Goal: Obtain resource: Download file/media

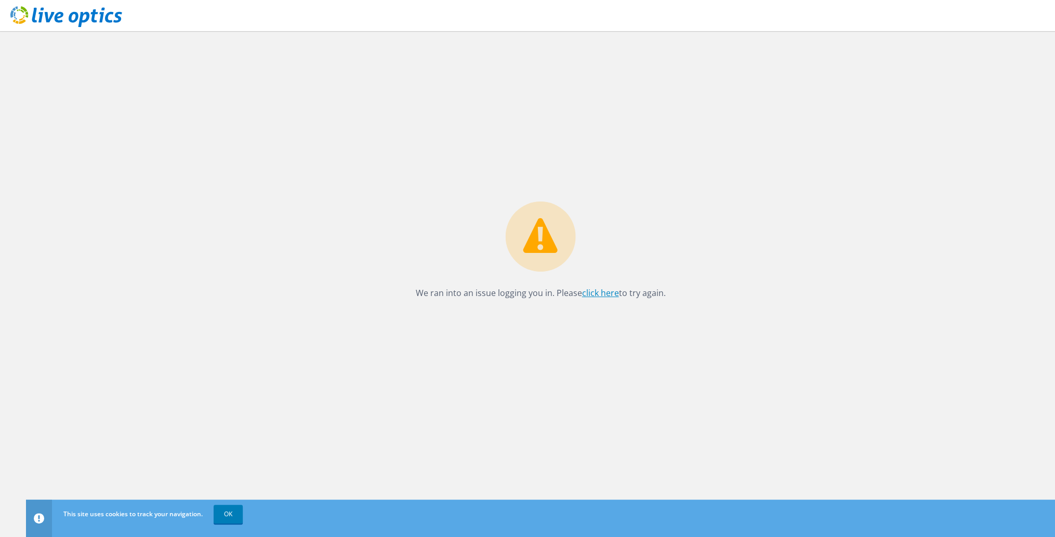
click at [598, 288] on link "click here" at bounding box center [600, 292] width 37 height 11
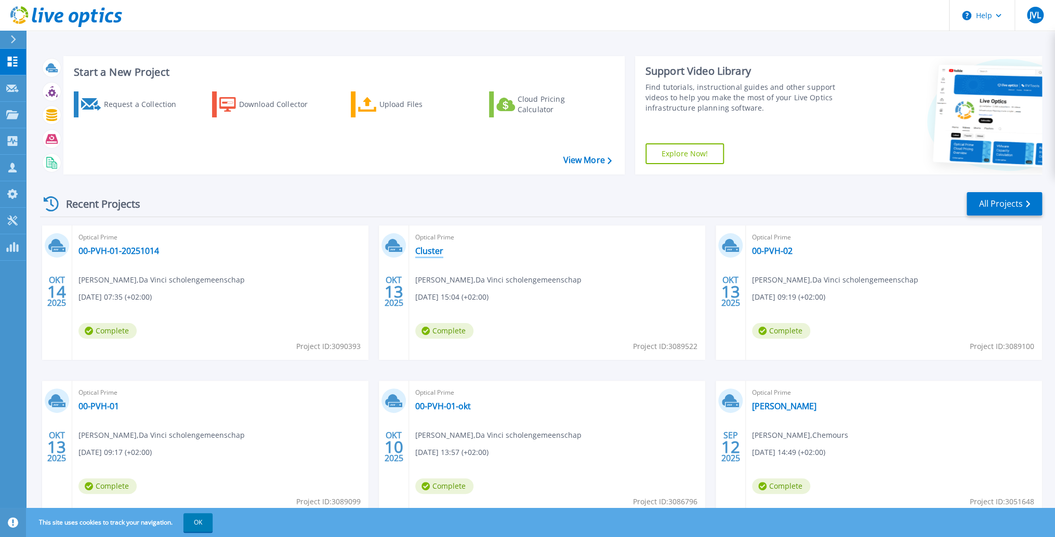
click at [429, 253] on link "Cluster" at bounding box center [429, 251] width 28 height 10
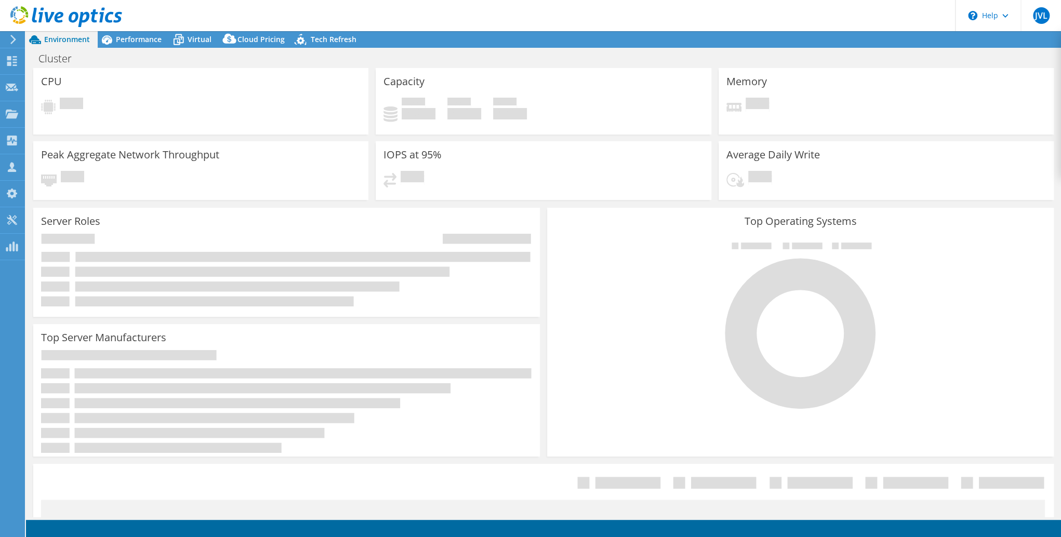
select select "EUFrankfurt"
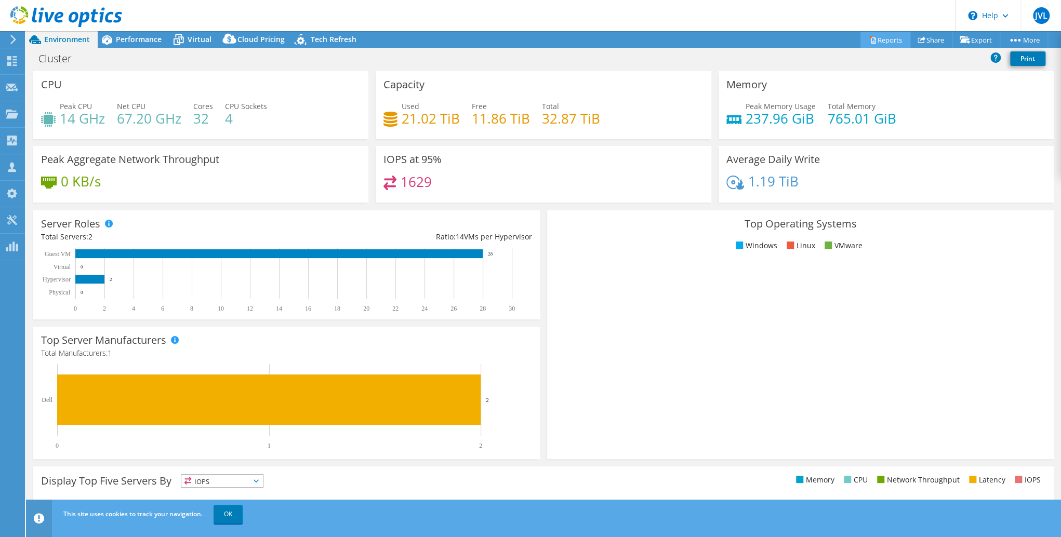
click at [883, 39] on link "Reports" at bounding box center [885, 40] width 50 height 16
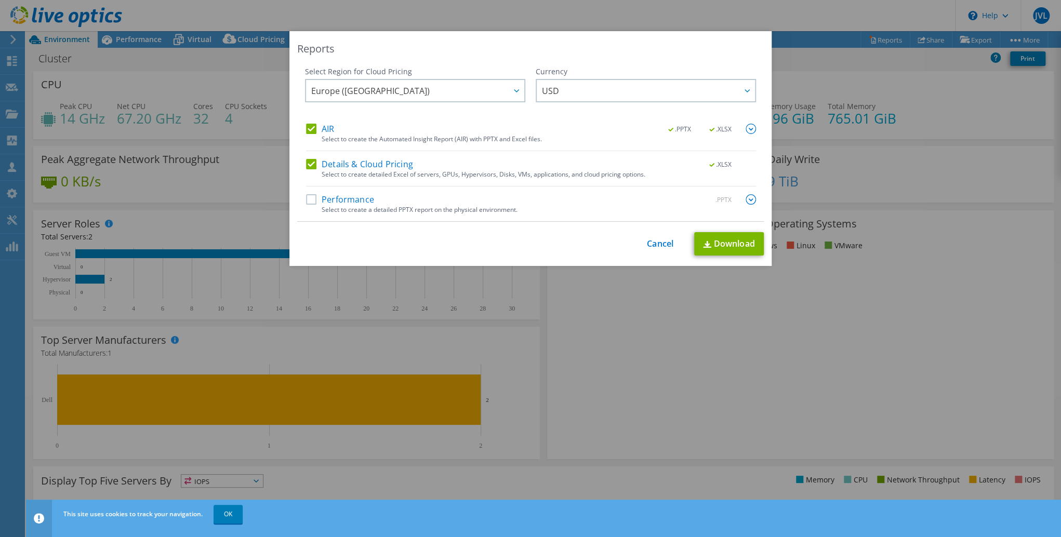
click at [314, 202] on label "Performance" at bounding box center [340, 199] width 68 height 10
click at [0, 0] on input "Performance" at bounding box center [0, 0] width 0 height 0
click at [497, 94] on span "Europe ([GEOGRAPHIC_DATA])" at bounding box center [417, 90] width 213 height 21
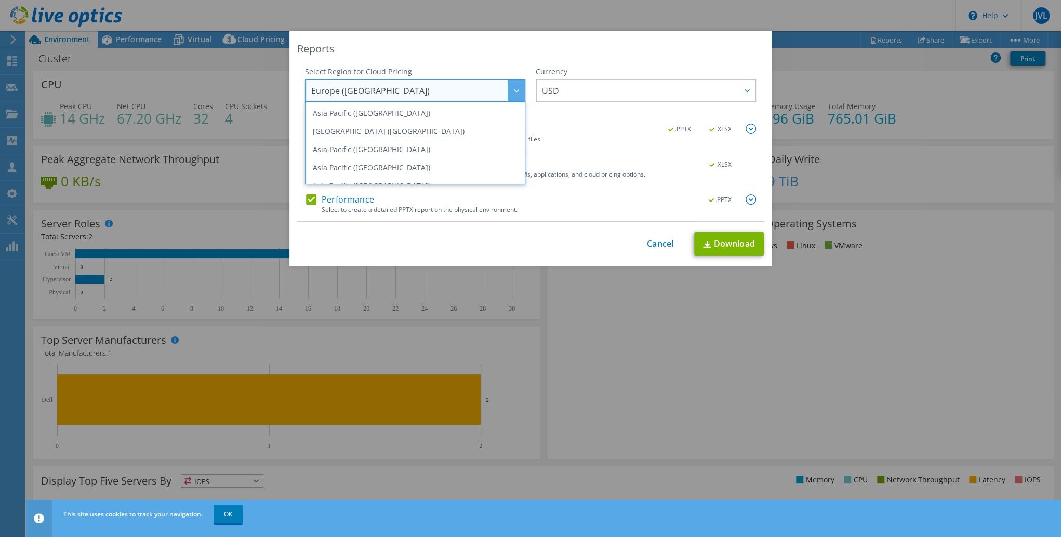
click at [595, 56] on div "Reports Select Region for Cloud Pricing Asia Pacific ([GEOGRAPHIC_DATA]) [GEOGR…" at bounding box center [530, 148] width 482 height 235
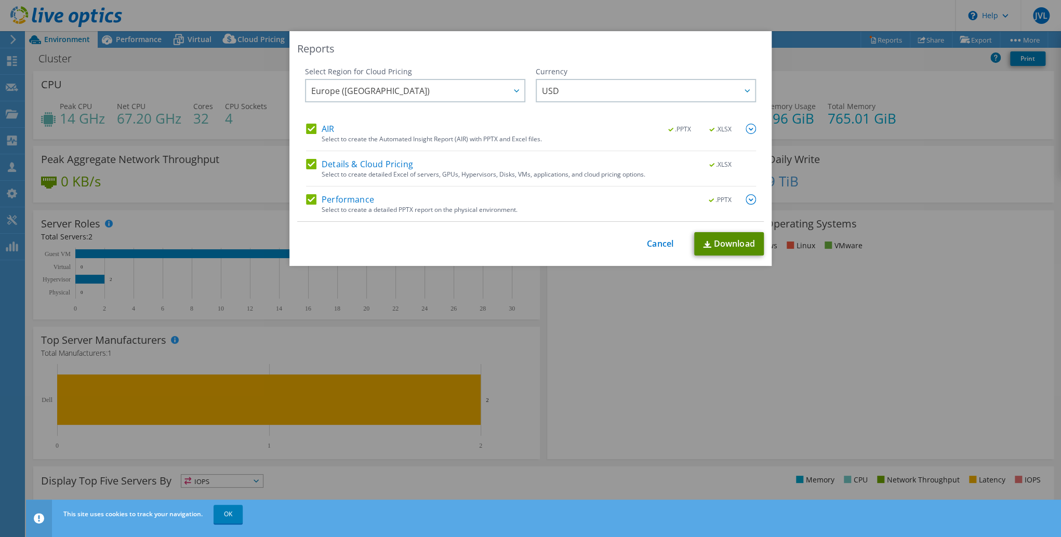
click at [728, 245] on link "Download" at bounding box center [729, 243] width 70 height 23
drag, startPoint x: 484, startPoint y: 47, endPoint x: 497, endPoint y: 50, distance: 13.2
click at [484, 47] on div "Reports" at bounding box center [530, 49] width 467 height 15
click at [649, 243] on link "Cancel" at bounding box center [660, 244] width 26 height 10
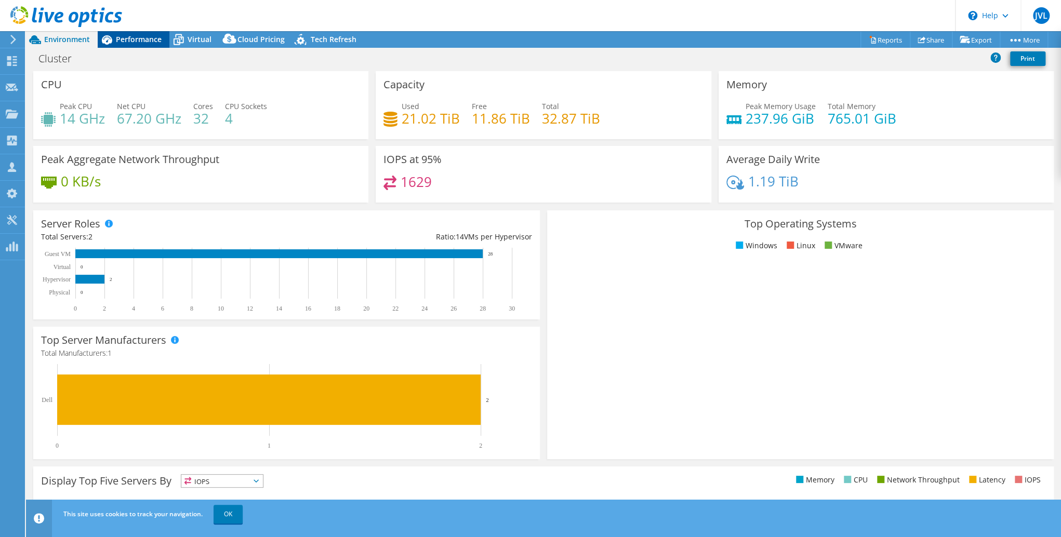
click at [122, 38] on span "Performance" at bounding box center [139, 39] width 46 height 10
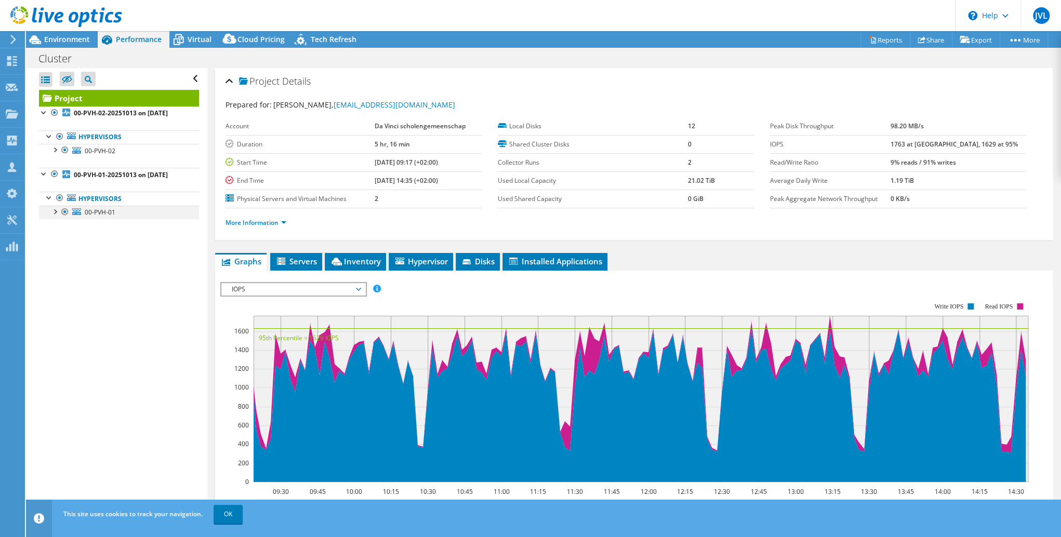
click at [63, 218] on div at bounding box center [65, 212] width 10 height 12
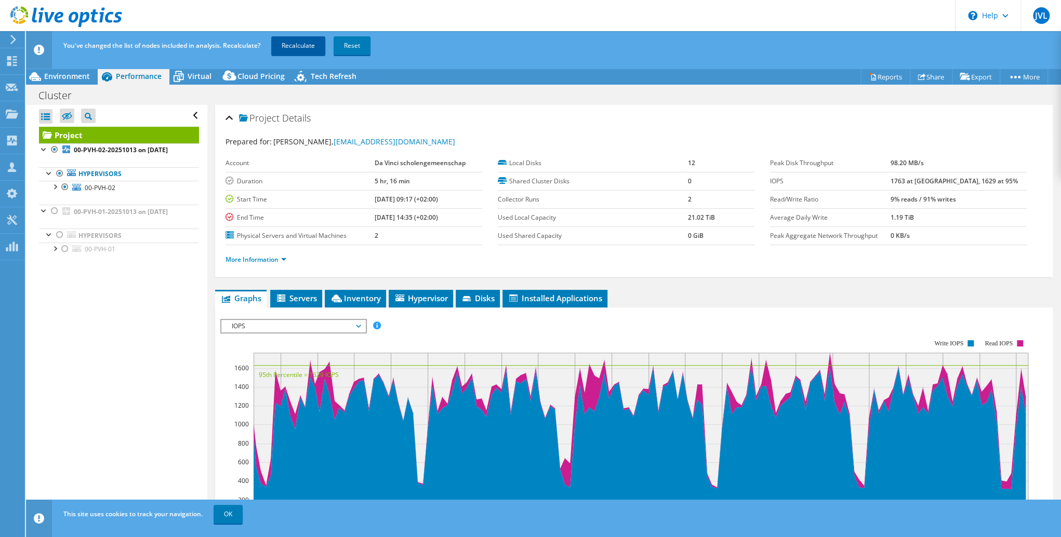
click at [299, 44] on link "Recalculate" at bounding box center [298, 45] width 54 height 19
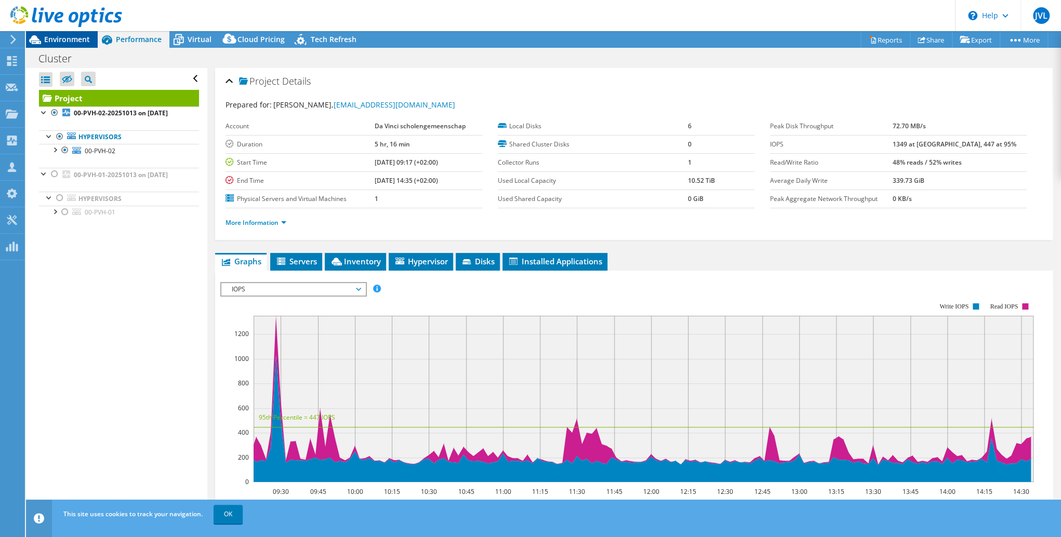
click at [68, 39] on span "Environment" at bounding box center [67, 39] width 46 height 10
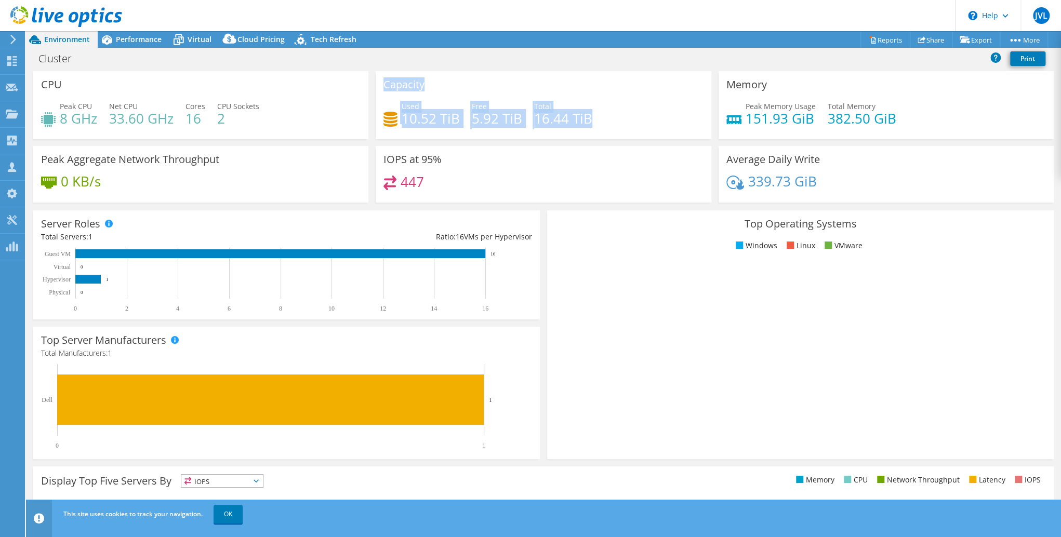
drag, startPoint x: 382, startPoint y: 84, endPoint x: 607, endPoint y: 122, distance: 228.2
click at [607, 122] on div "Capacity Used 10.52 TiB Free 5.92 TiB Total 16.44 TiB" at bounding box center [543, 105] width 335 height 68
copy div "Capacity Used 10.52 TiB Free 5.92 TiB Total 16.44 TiB"
click at [119, 39] on span "Performance" at bounding box center [139, 39] width 46 height 10
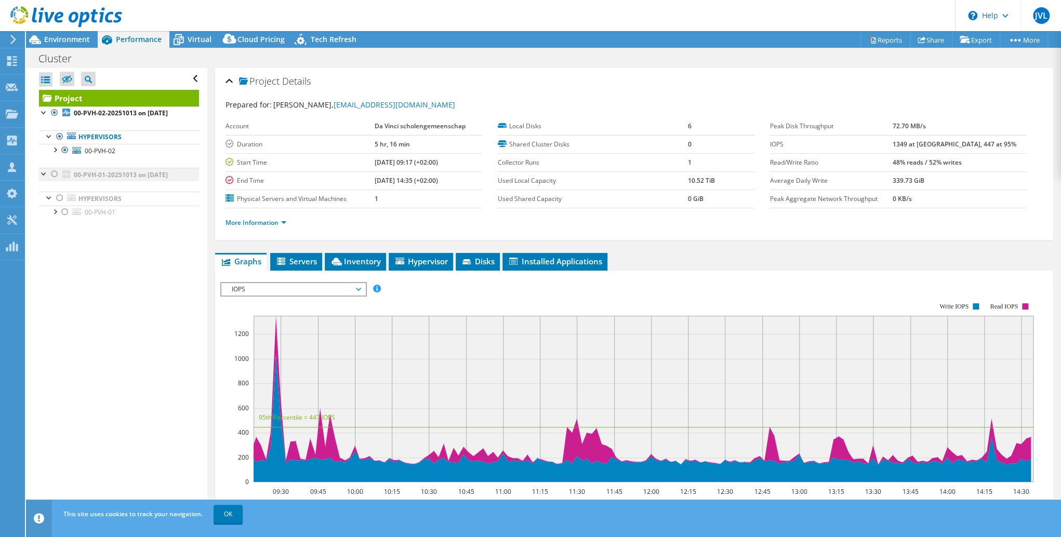
click at [52, 180] on div at bounding box center [54, 174] width 10 height 12
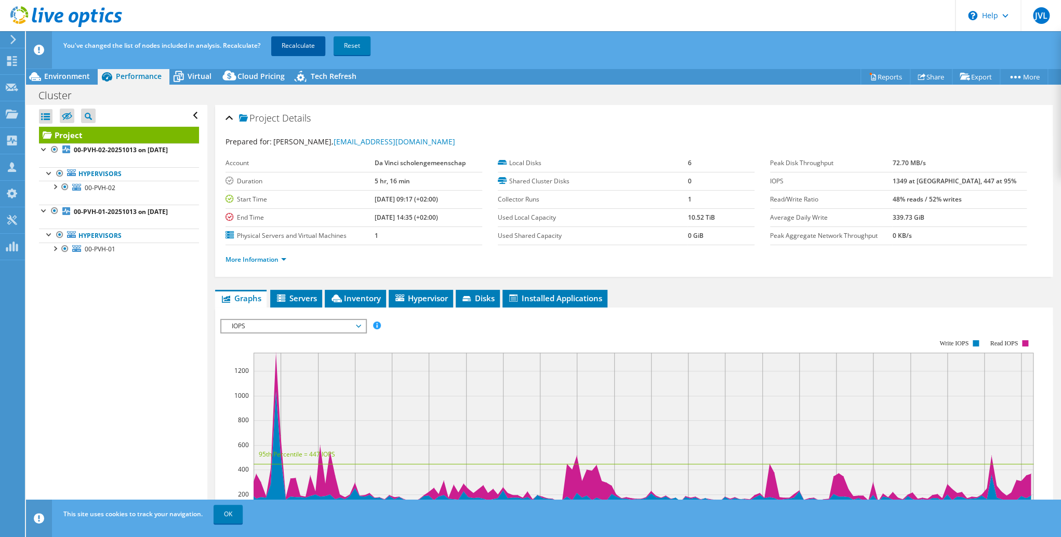
click at [288, 47] on link "Recalculate" at bounding box center [298, 45] width 54 height 19
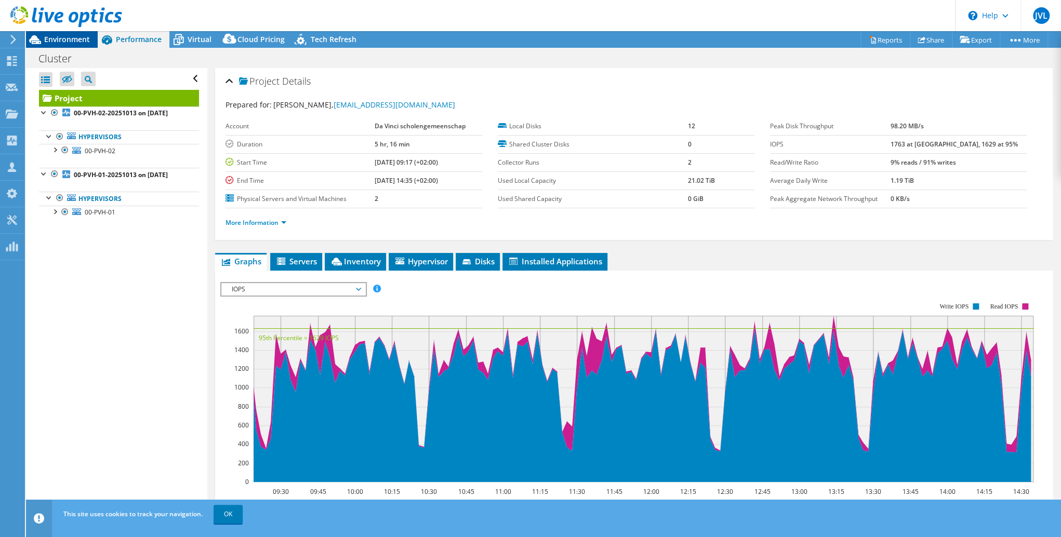
click at [65, 38] on span "Environment" at bounding box center [67, 39] width 46 height 10
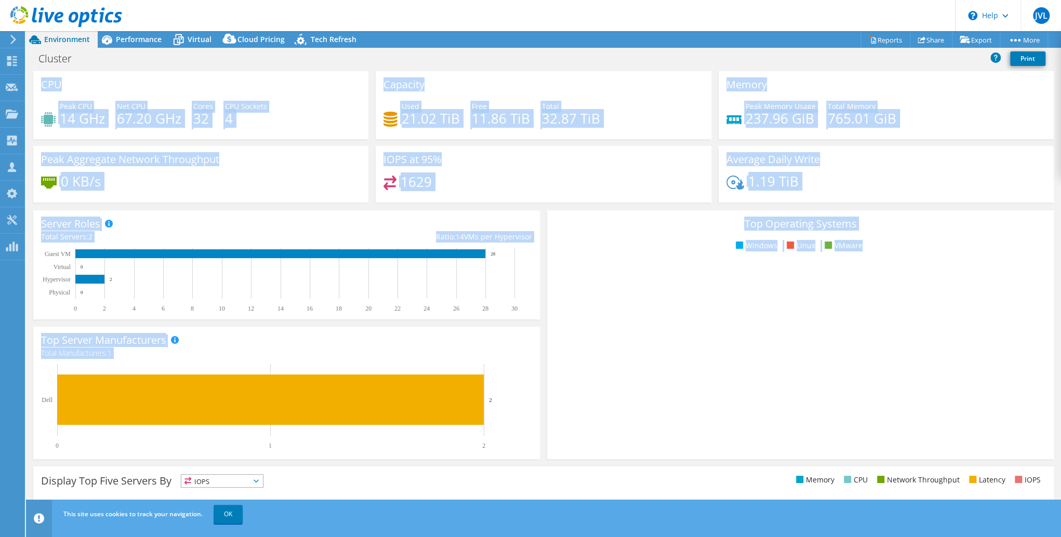
drag, startPoint x: 41, startPoint y: 81, endPoint x: 776, endPoint y: 295, distance: 765.8
click at [776, 295] on section "CPU Peak CPU 14 GHz Net CPU 67.20 GHz Cores 32 CPU Sockets 4 Capacity Used 21.0…" at bounding box center [543, 373] width 1035 height 605
click at [776, 295] on rect at bounding box center [797, 353] width 485 height 182
click at [698, 304] on rect at bounding box center [797, 353] width 485 height 182
click at [728, 325] on rect at bounding box center [797, 353] width 485 height 182
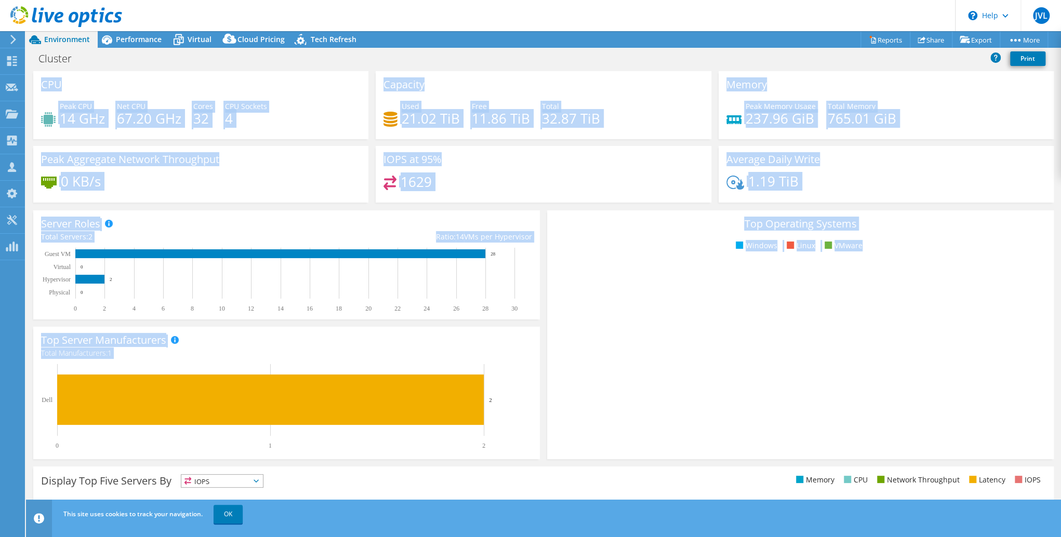
click at [522, 179] on div "1629" at bounding box center [543, 187] width 320 height 22
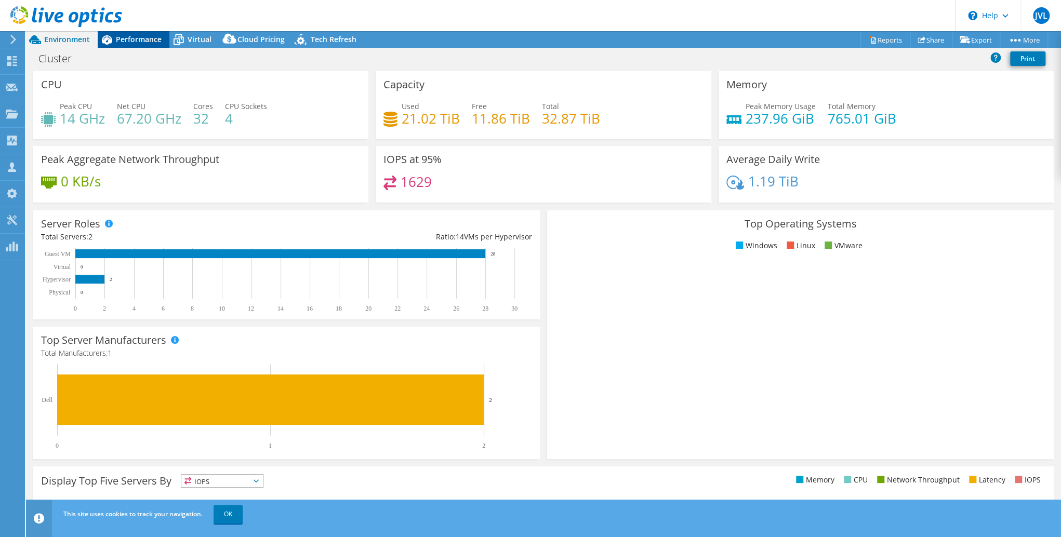
click at [127, 37] on span "Performance" at bounding box center [139, 39] width 46 height 10
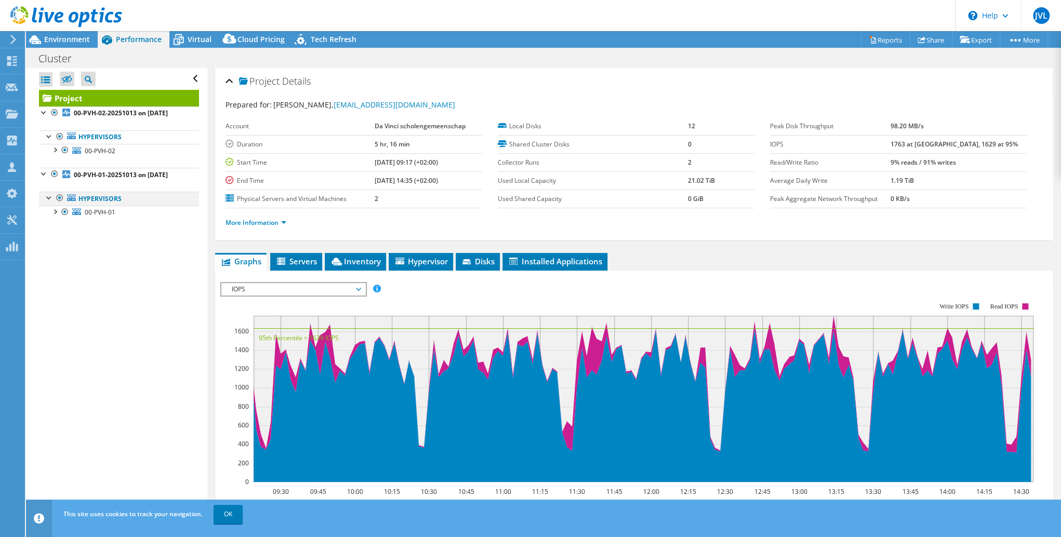
click at [61, 204] on div at bounding box center [60, 198] width 10 height 12
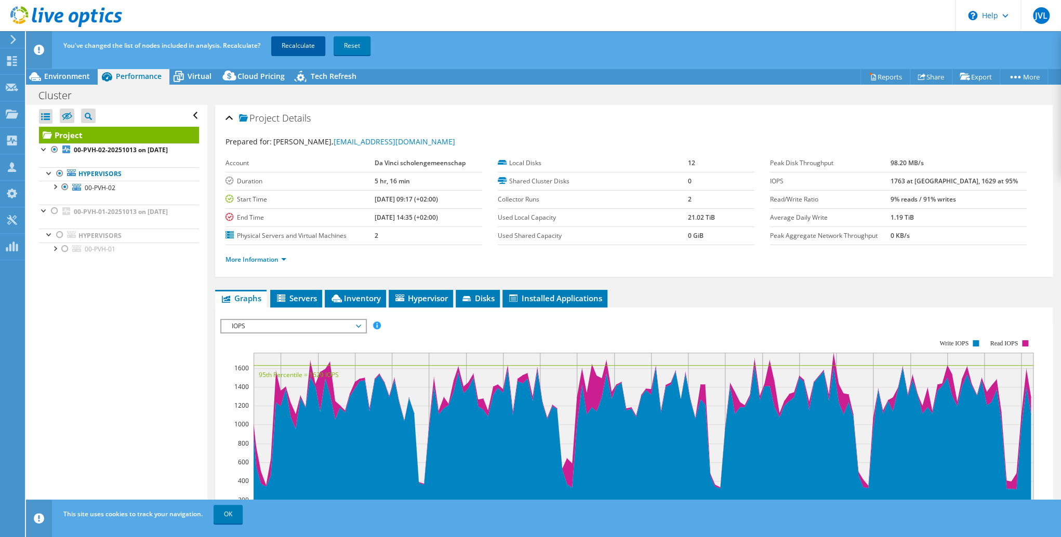
click at [297, 42] on link "Recalculate" at bounding box center [298, 45] width 54 height 19
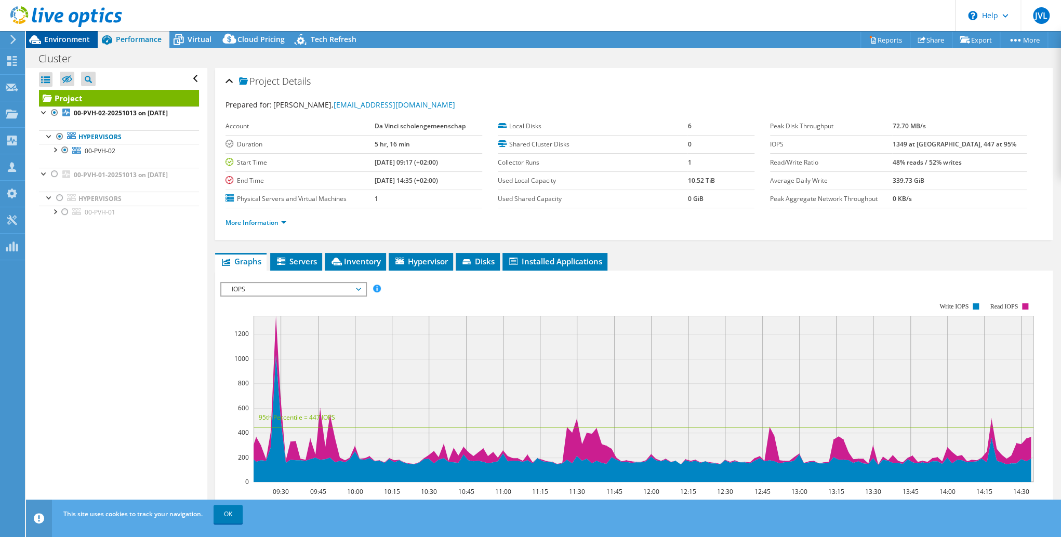
click at [66, 37] on span "Environment" at bounding box center [67, 39] width 46 height 10
